Goal: Information Seeking & Learning: Learn about a topic

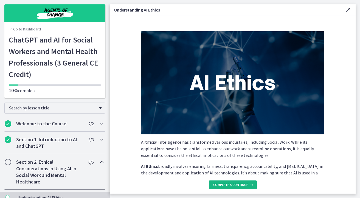
scroll to position [279, 0]
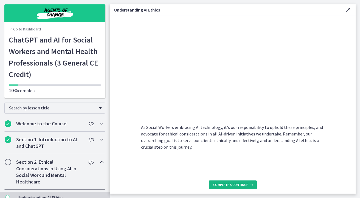
drag, startPoint x: 242, startPoint y: 178, endPoint x: 242, endPoint y: 183, distance: 4.4
click at [242, 178] on footer "Complete & continue" at bounding box center [233, 185] width 246 height 18
click at [238, 183] on span "Complete & continue" at bounding box center [230, 185] width 35 height 4
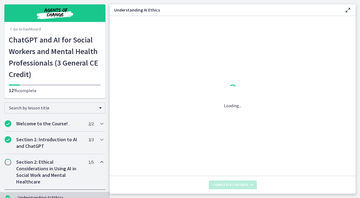
scroll to position [0, 0]
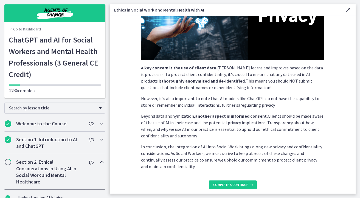
scroll to position [143, 0]
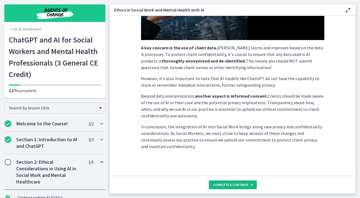
click at [241, 185] on span "Complete & continue" at bounding box center [230, 185] width 35 height 4
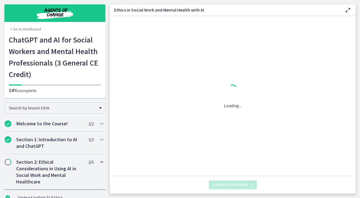
scroll to position [0, 0]
